Goal: Navigation & Orientation: Find specific page/section

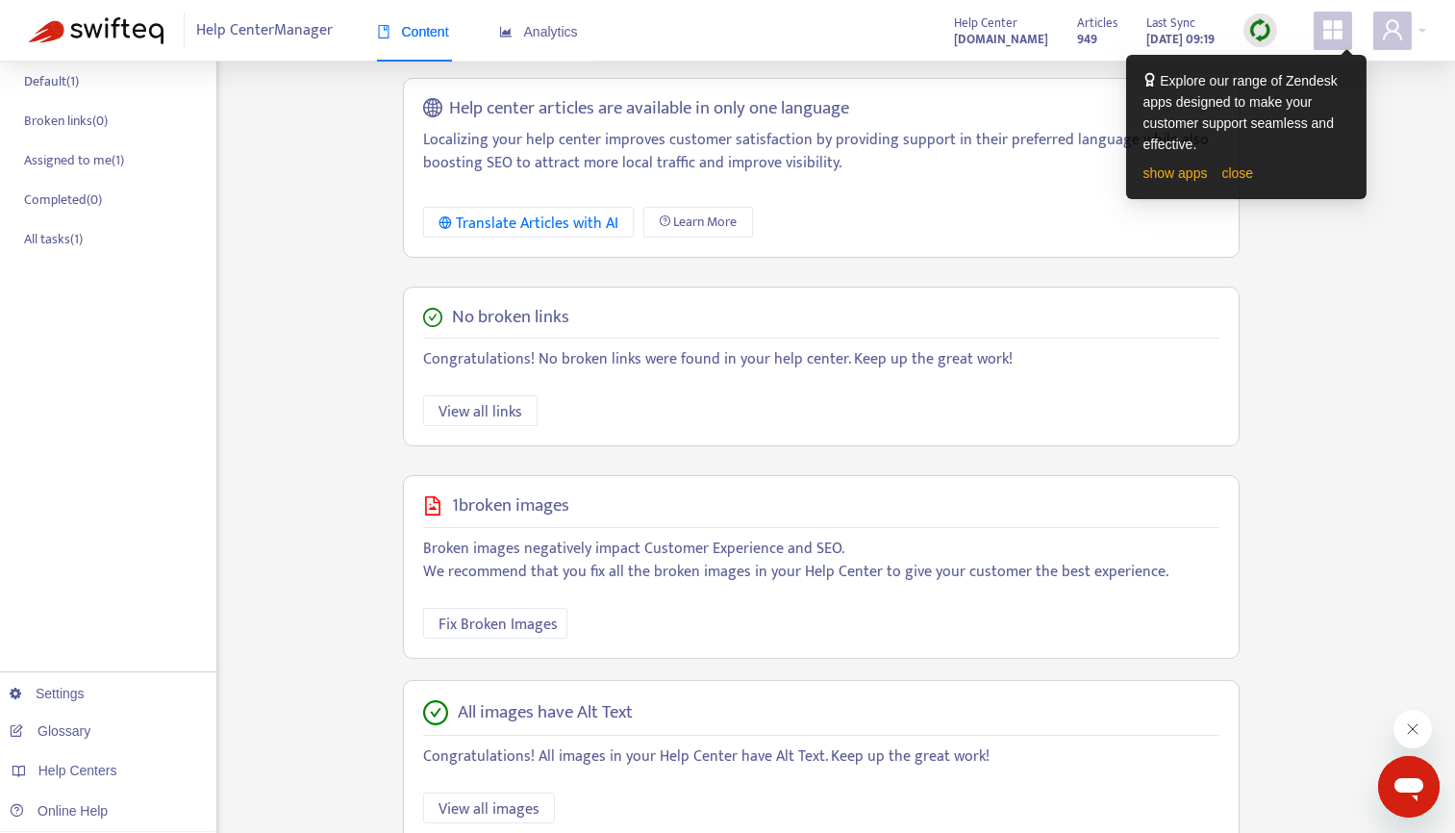
scroll to position [318, 0]
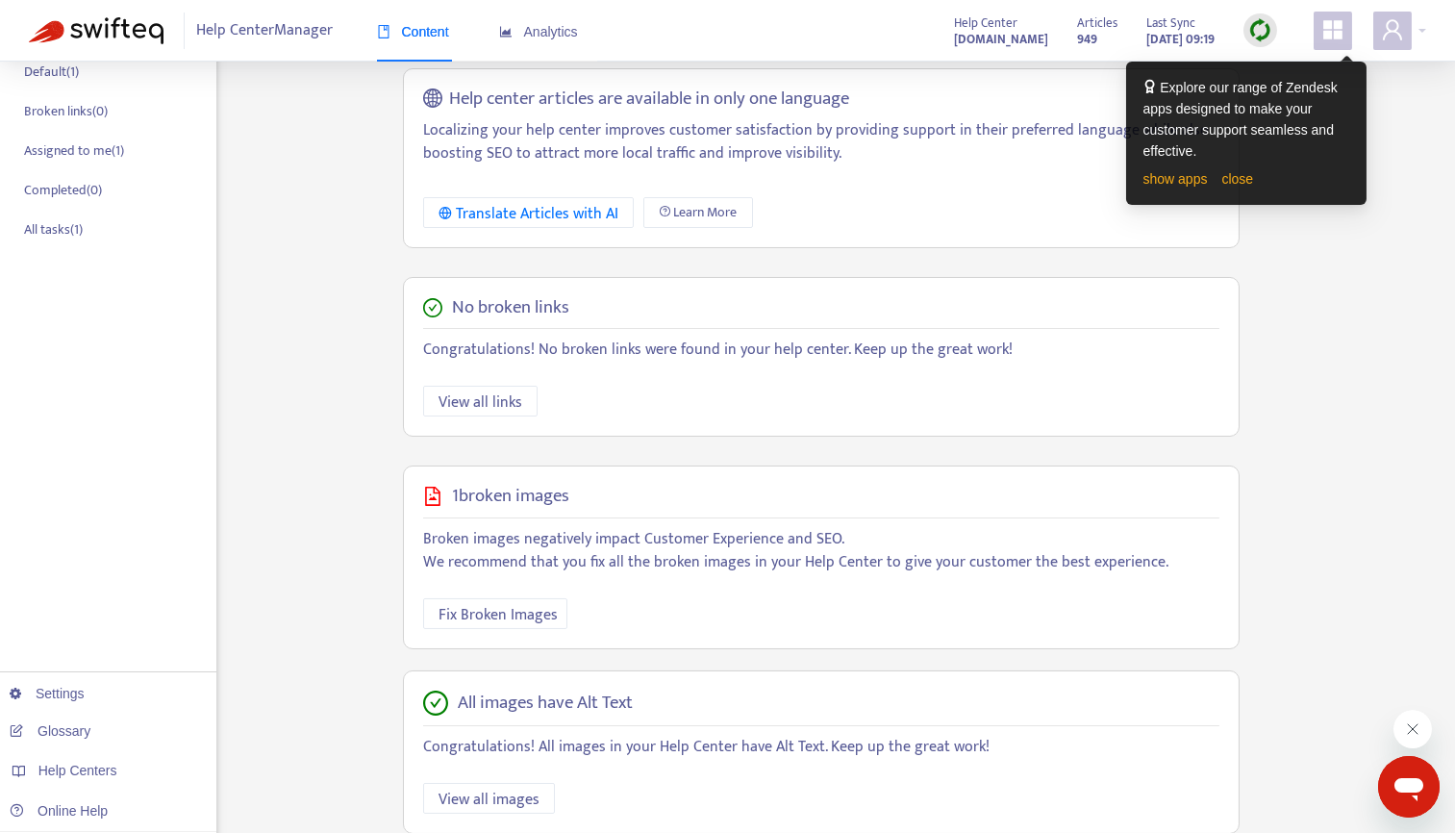
click at [1260, 27] on img at bounding box center [1260, 30] width 24 height 24
click at [1242, 170] on div "show apps close" at bounding box center [1246, 178] width 206 height 21
click at [1243, 179] on link "close" at bounding box center [1237, 178] width 32 height 15
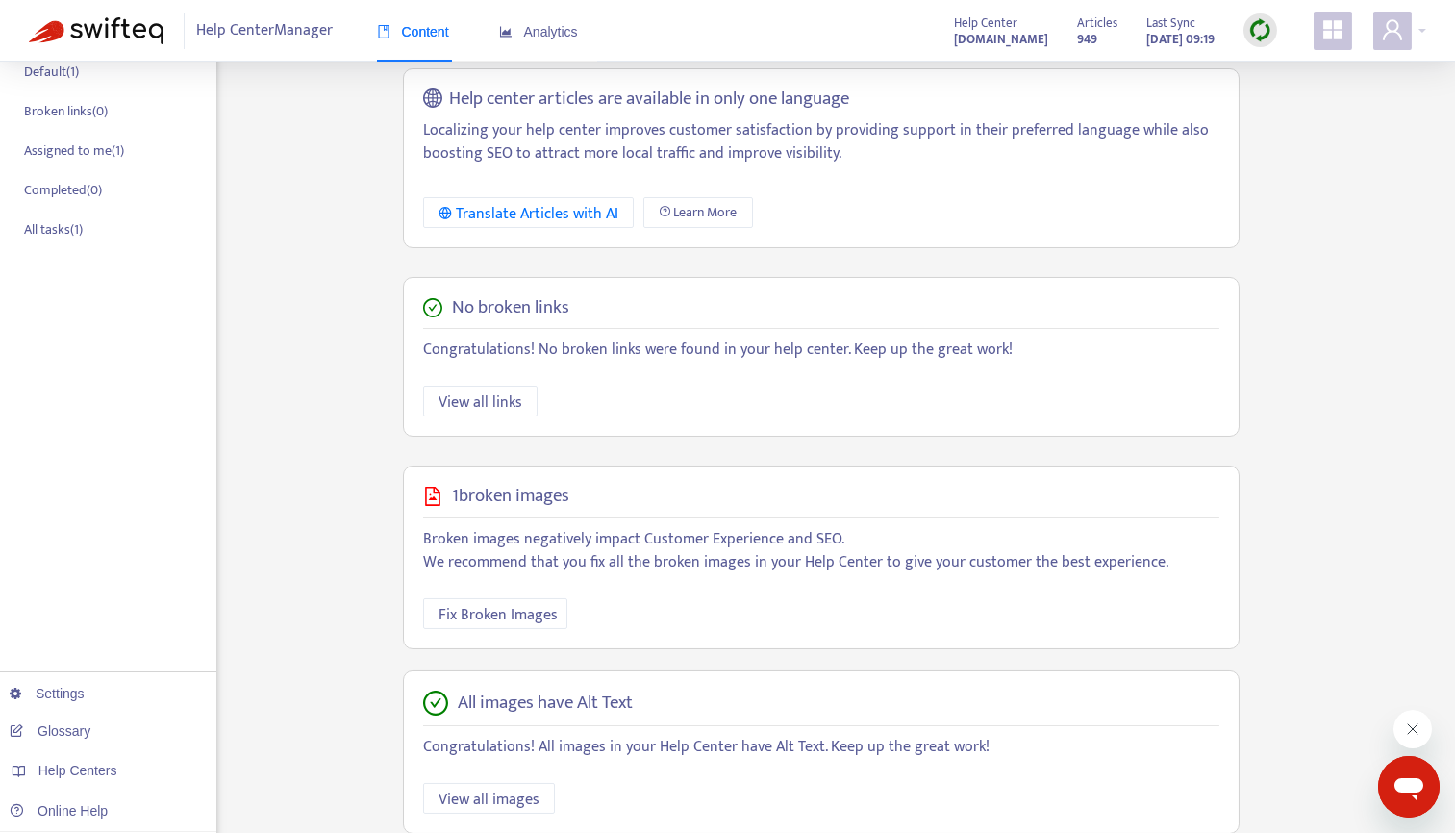
click at [1261, 28] on img at bounding box center [1260, 30] width 24 height 24
click at [1289, 66] on link "Quick Sync" at bounding box center [1300, 70] width 82 height 22
click at [539, 33] on span "Analytics" at bounding box center [538, 31] width 79 height 15
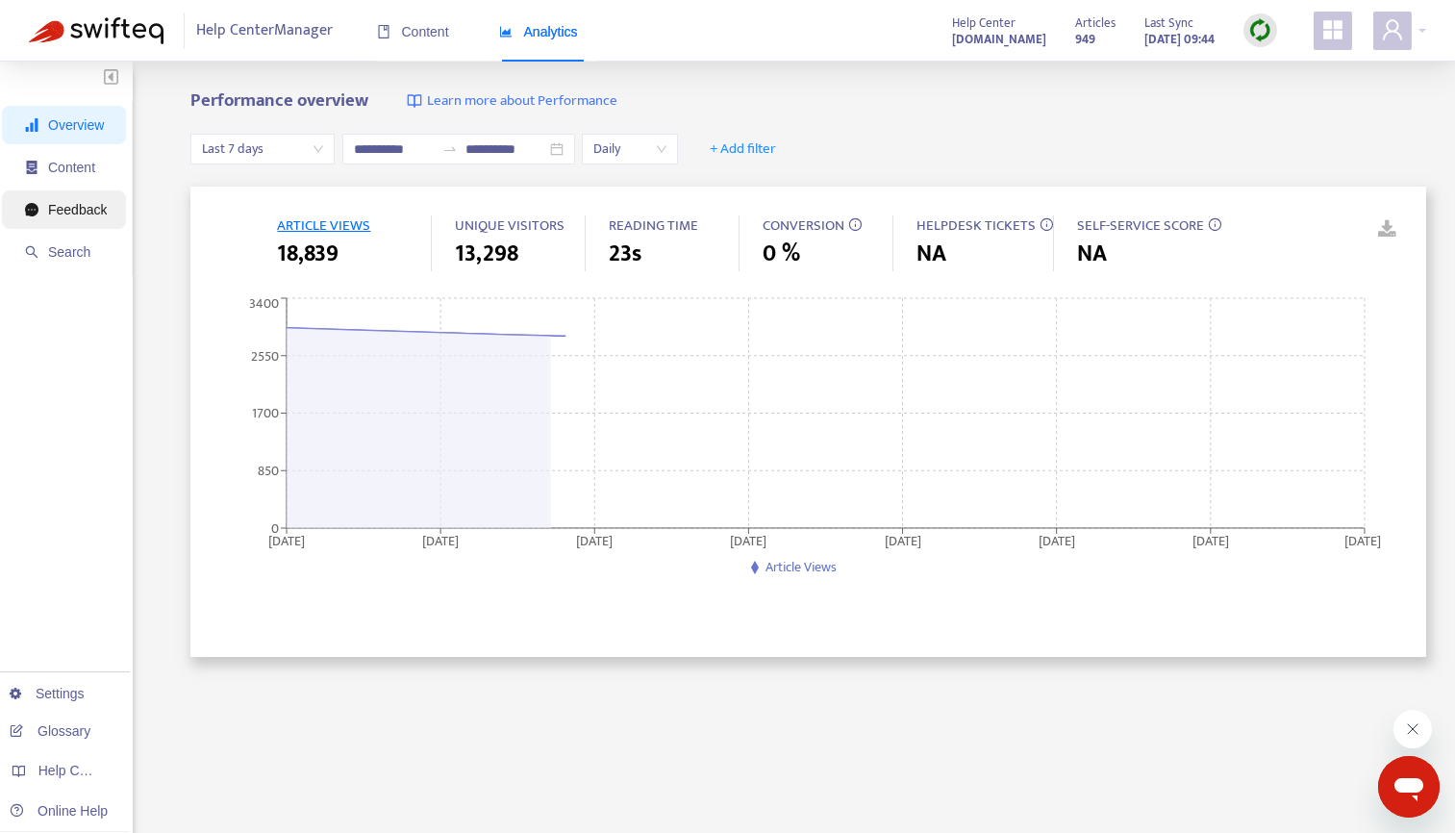
click at [63, 215] on span "Feedback" at bounding box center [77, 209] width 59 height 15
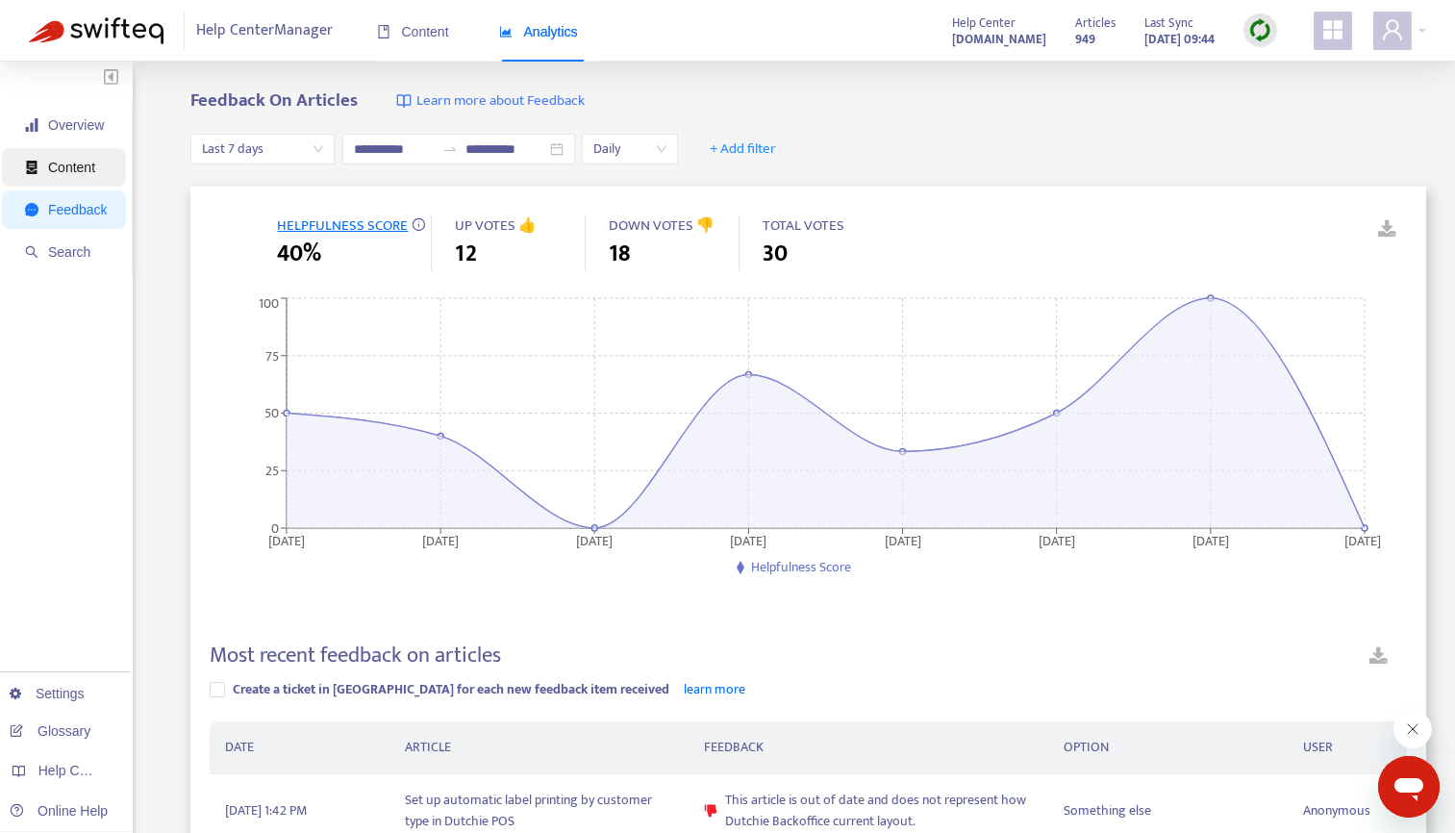
click at [72, 176] on span "Content" at bounding box center [66, 167] width 82 height 38
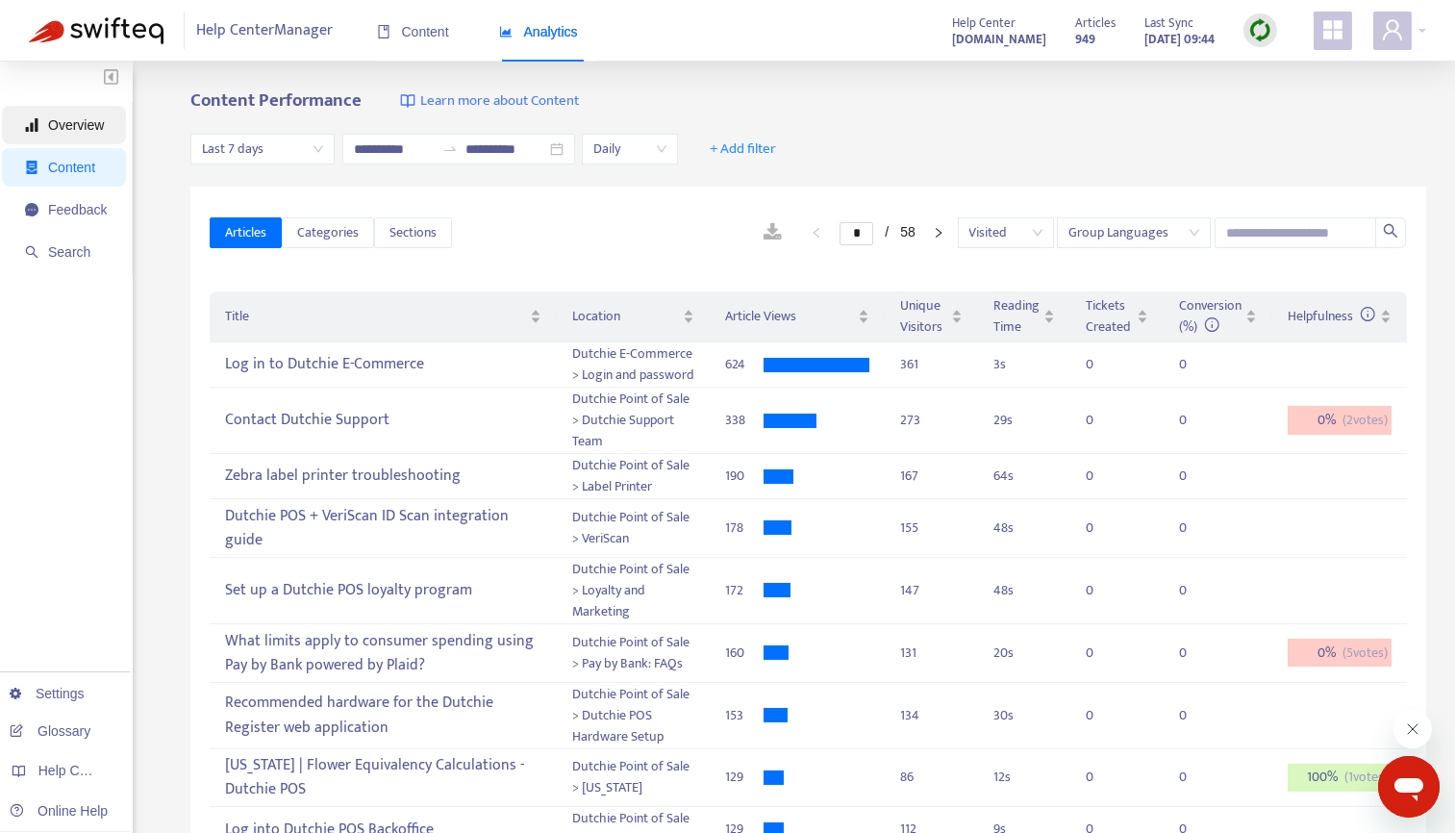
click at [82, 134] on span "Overview" at bounding box center [66, 125] width 82 height 38
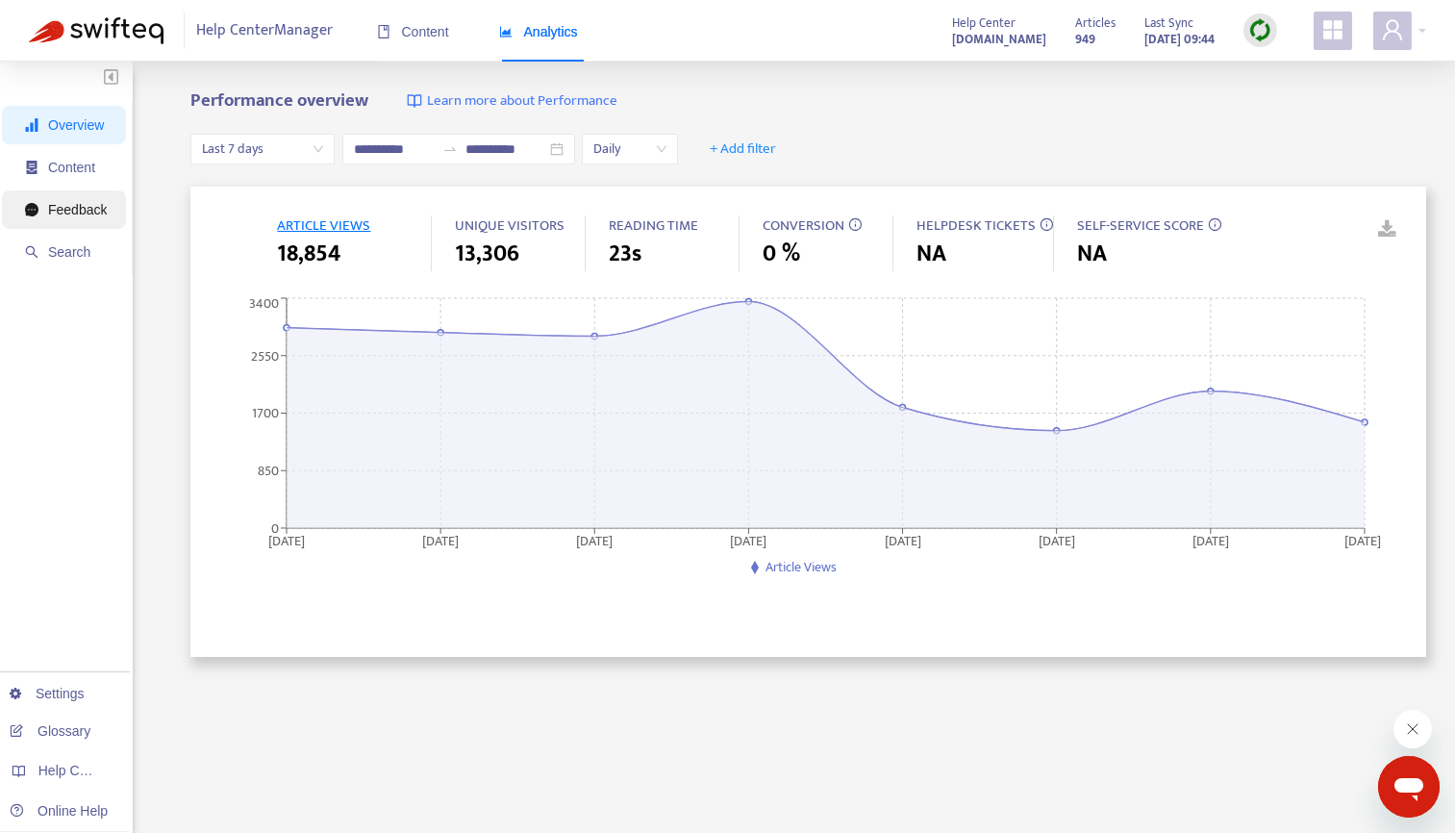
click at [96, 208] on span "Feedback" at bounding box center [77, 209] width 59 height 15
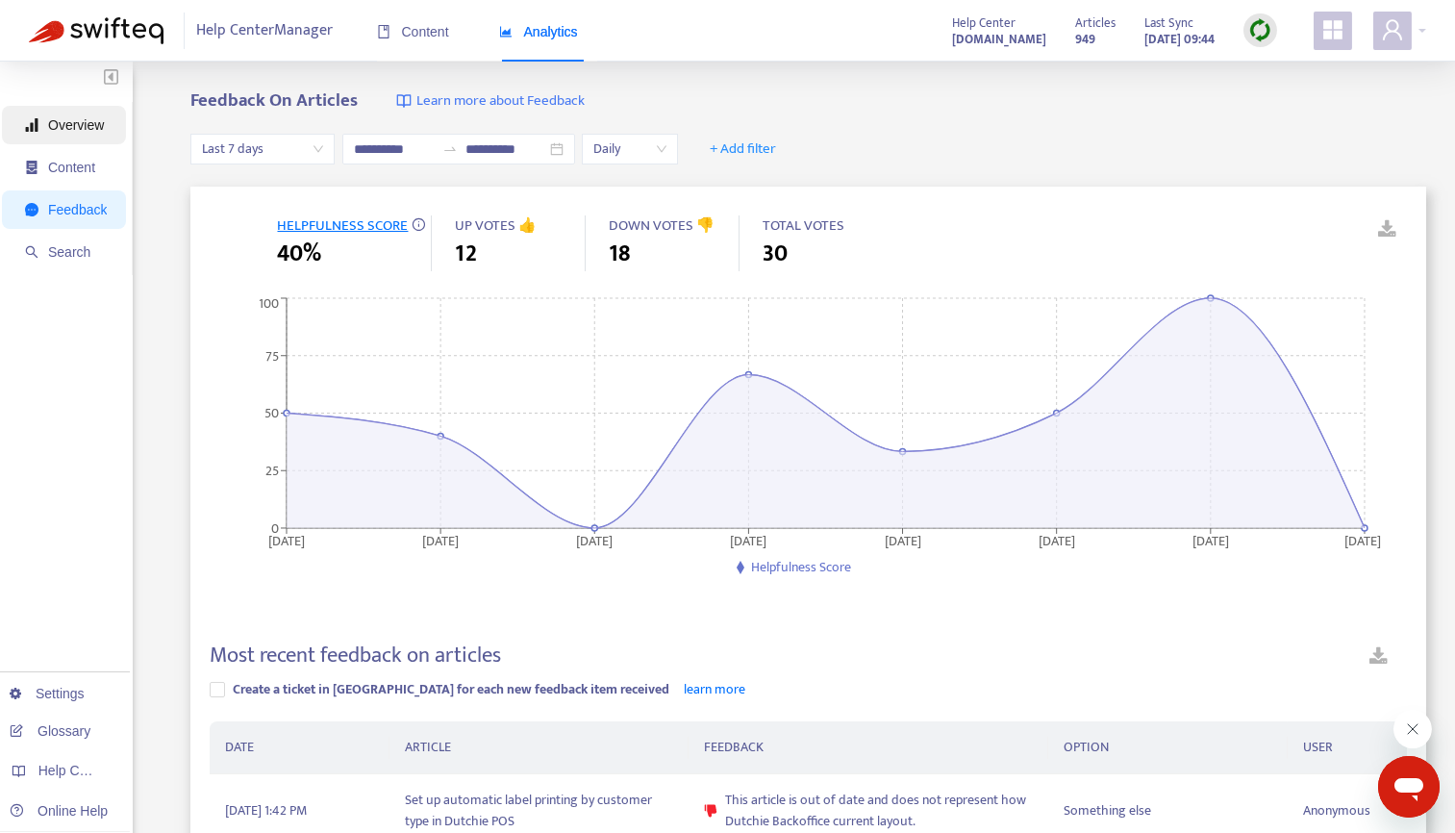
click at [95, 136] on span "Overview" at bounding box center [66, 125] width 82 height 38
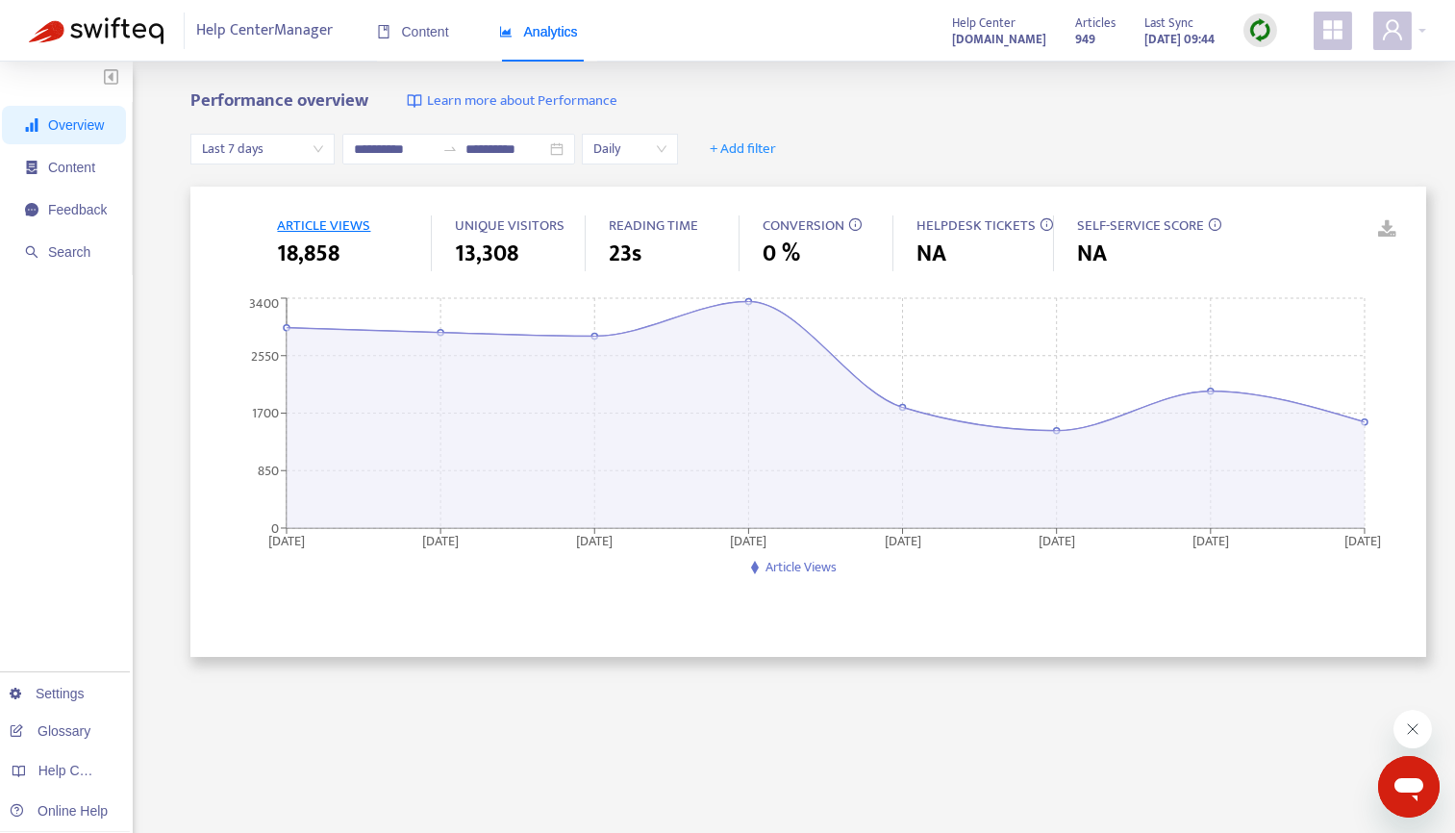
click at [294, 35] on span "Help Center Manager" at bounding box center [265, 31] width 137 height 37
click at [64, 130] on span "Overview" at bounding box center [76, 124] width 56 height 15
click at [290, 31] on span "Help Center Manager" at bounding box center [265, 31] width 137 height 37
click at [73, 29] on img at bounding box center [96, 30] width 135 height 27
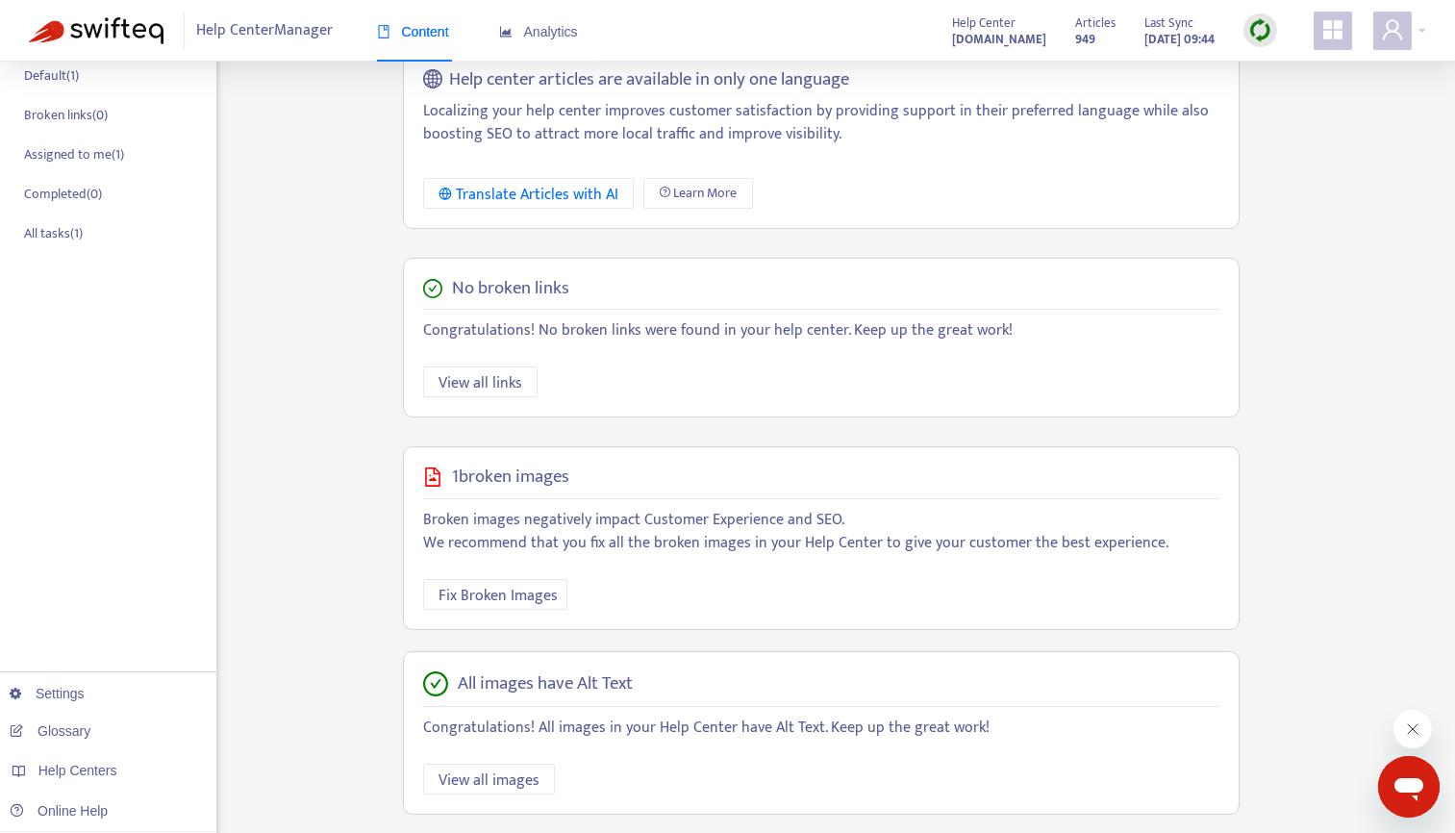
scroll to position [382, 0]
